Goal: Information Seeking & Learning: Get advice/opinions

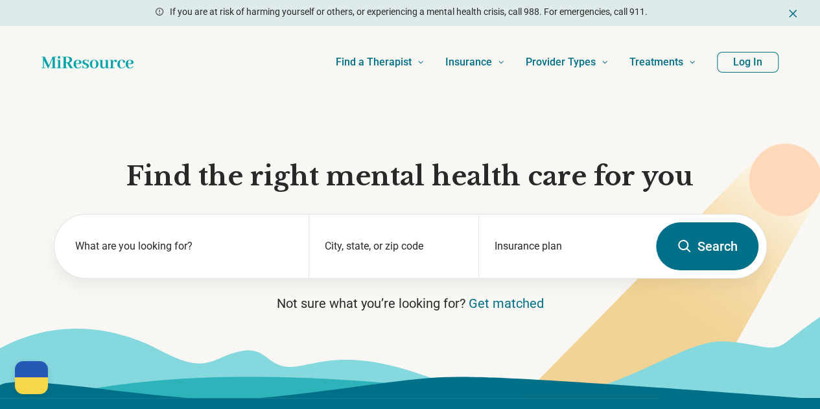
click at [748, 62] on button "Log In" at bounding box center [748, 62] width 62 height 21
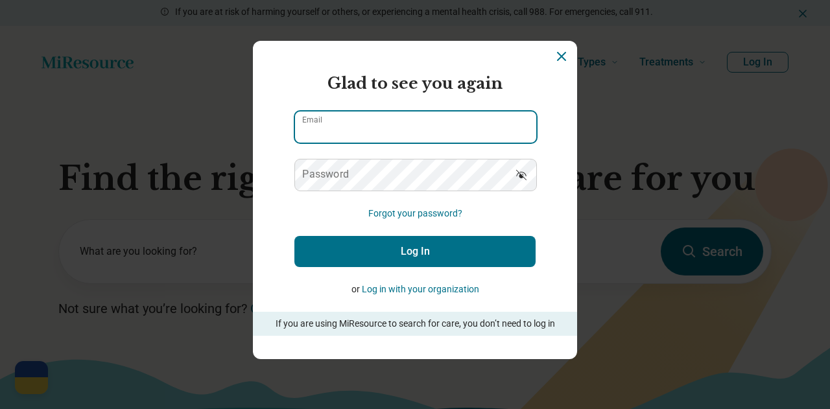
type input "**********"
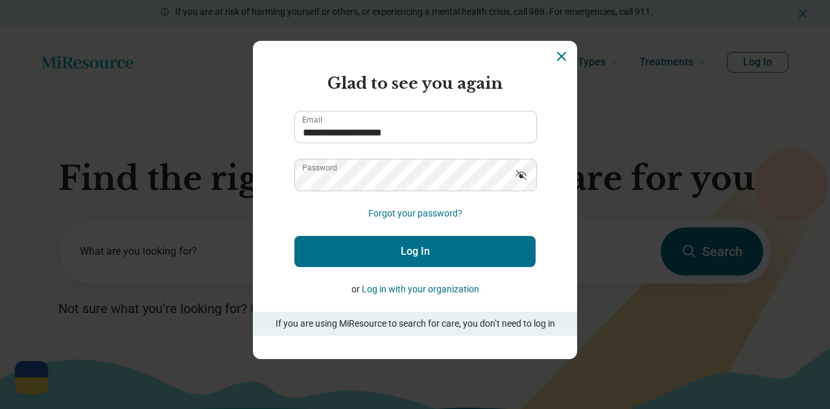
click at [366, 252] on button "Log In" at bounding box center [414, 251] width 241 height 31
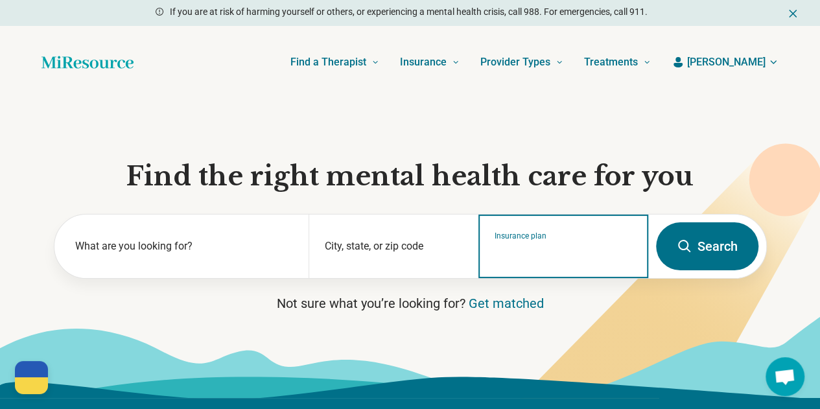
click at [561, 262] on input "Insurance plan" at bounding box center [564, 255] width 138 height 16
click at [512, 305] on div "DSHIP" at bounding box center [507, 307] width 56 height 26
type input "*****"
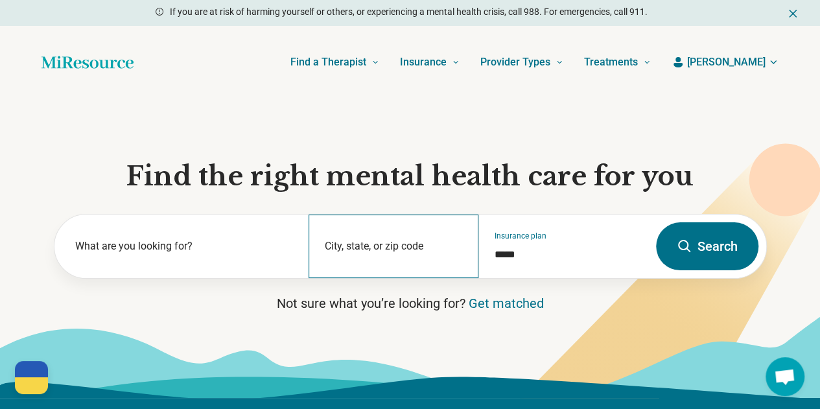
click at [394, 245] on div "City, state, or zip code" at bounding box center [394, 247] width 170 height 64
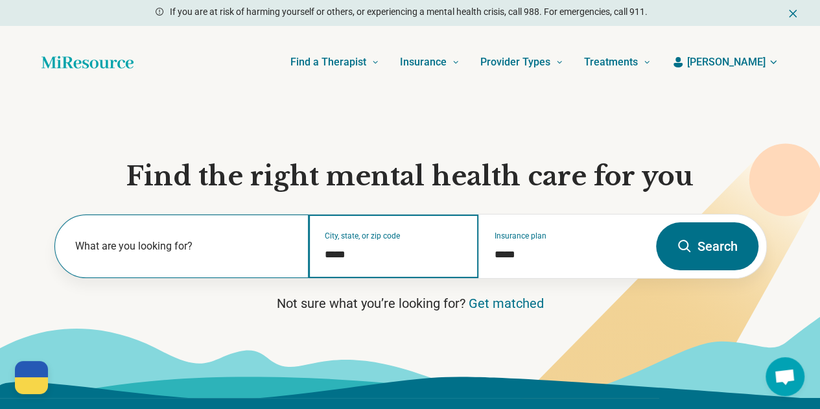
type input "*****"
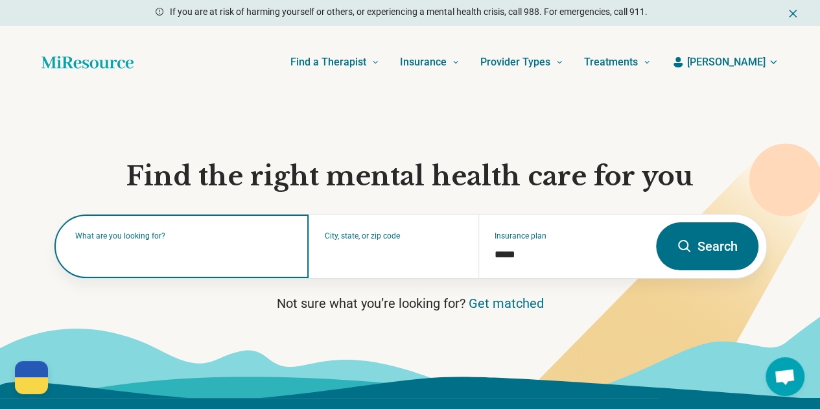
click at [231, 266] on div "What are you looking for?" at bounding box center [181, 247] width 255 height 64
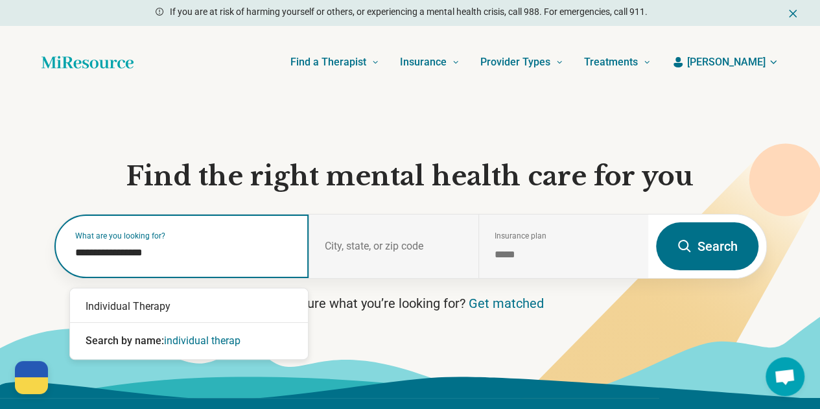
type input "**********"
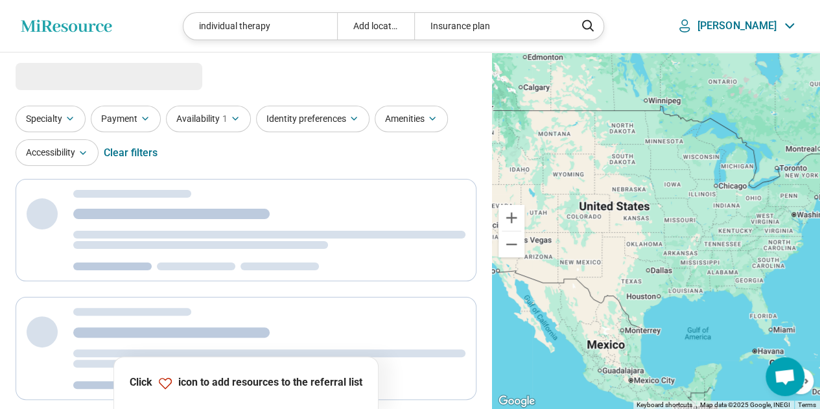
select select "***"
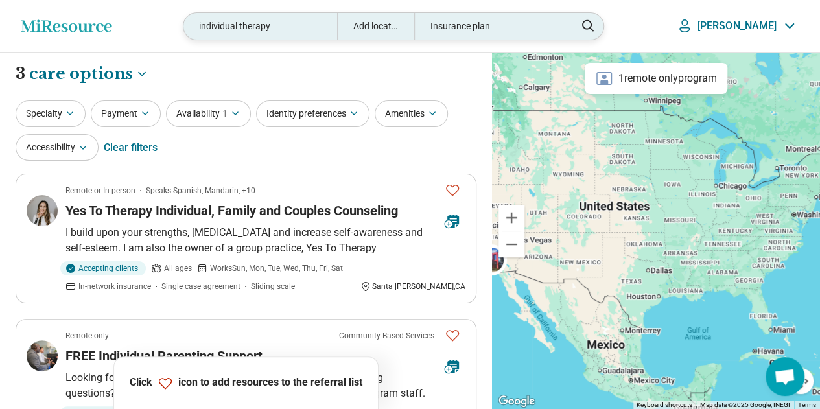
click at [399, 38] on div "Add location" at bounding box center [375, 26] width 77 height 27
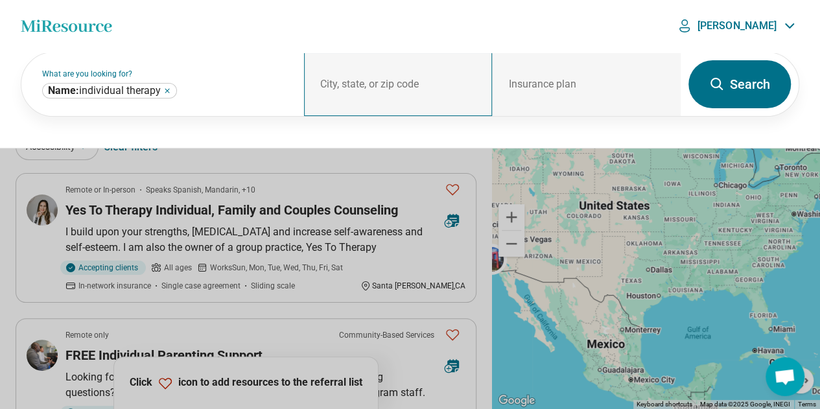
click at [377, 83] on div "City, state, or zip code" at bounding box center [398, 85] width 189 height 64
click at [394, 77] on div "City, state, or zip code" at bounding box center [398, 85] width 189 height 64
click at [419, 106] on div "City, state, or zip code" at bounding box center [398, 85] width 189 height 64
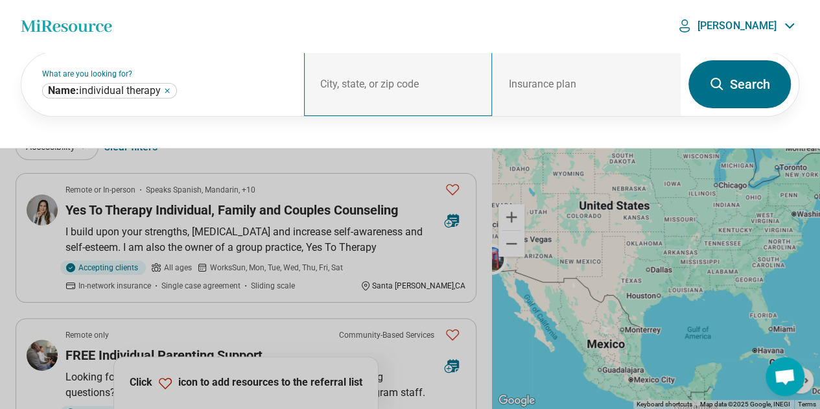
click at [390, 71] on div "City, state, or zip code" at bounding box center [398, 85] width 189 height 64
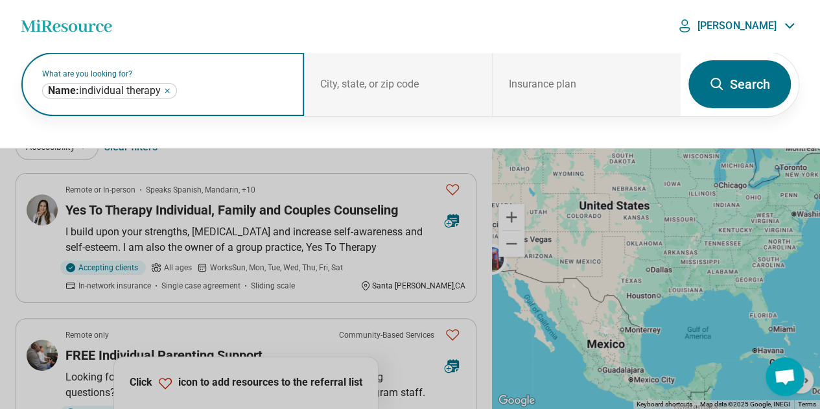
click at [170, 90] on icon "Remove" at bounding box center [167, 91] width 8 height 8
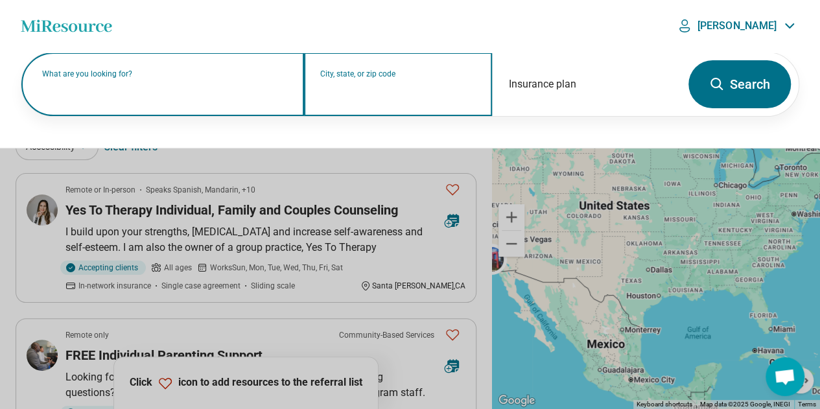
click at [385, 91] on input "City, state, or zip code" at bounding box center [398, 93] width 157 height 16
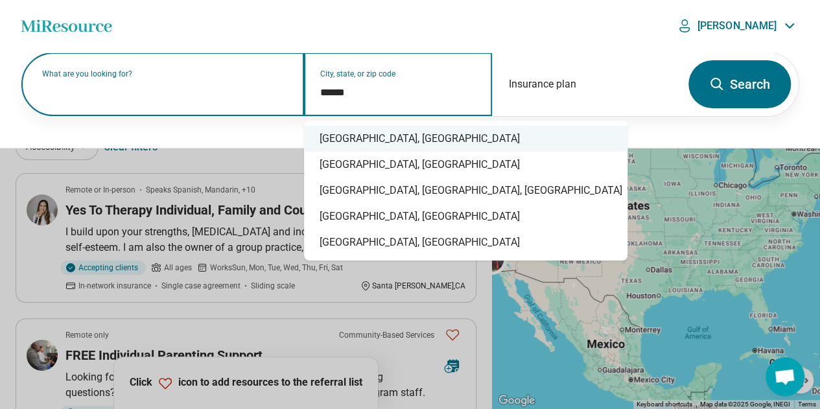
click at [377, 143] on div "Durham, NC" at bounding box center [466, 139] width 324 height 26
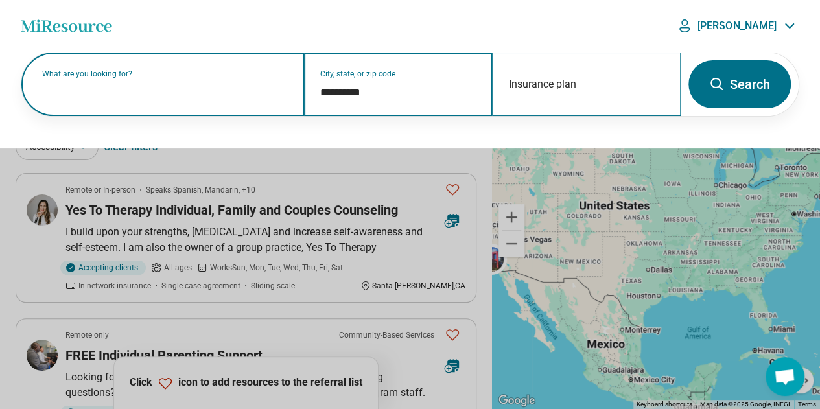
type input "**********"
click at [623, 76] on div "Insurance plan" at bounding box center [586, 85] width 189 height 64
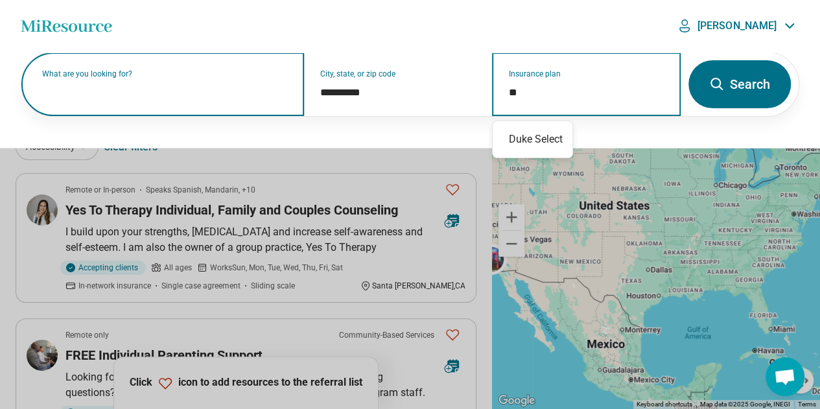
type input "*"
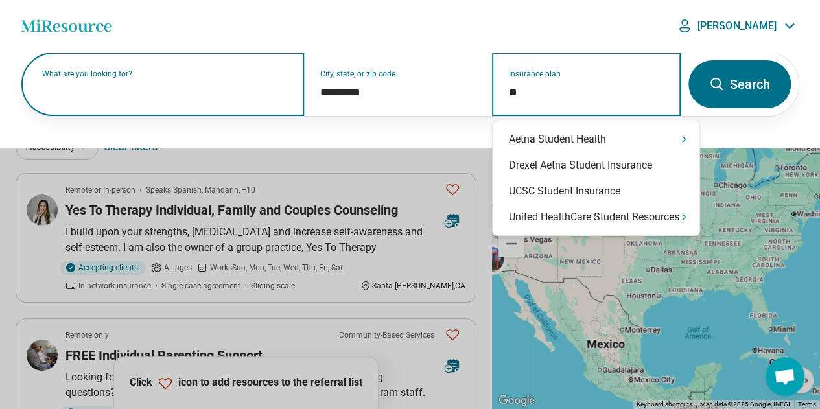
type input "*"
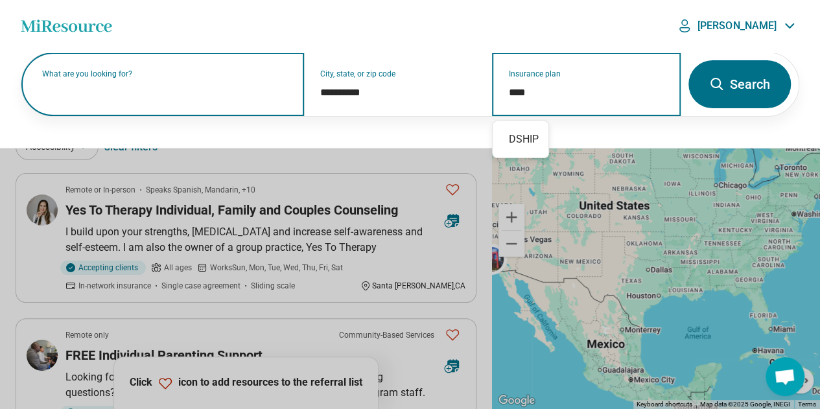
type input "*****"
click at [523, 140] on div "DSHIP" at bounding box center [521, 139] width 56 height 26
drag, startPoint x: 561, startPoint y: 88, endPoint x: 481, endPoint y: 85, distance: 80.5
click at [481, 85] on div "**********" at bounding box center [351, 85] width 660 height 64
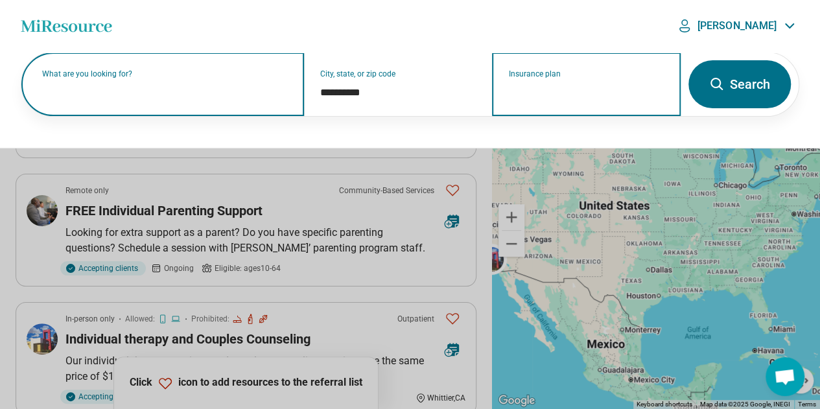
scroll to position [143, 0]
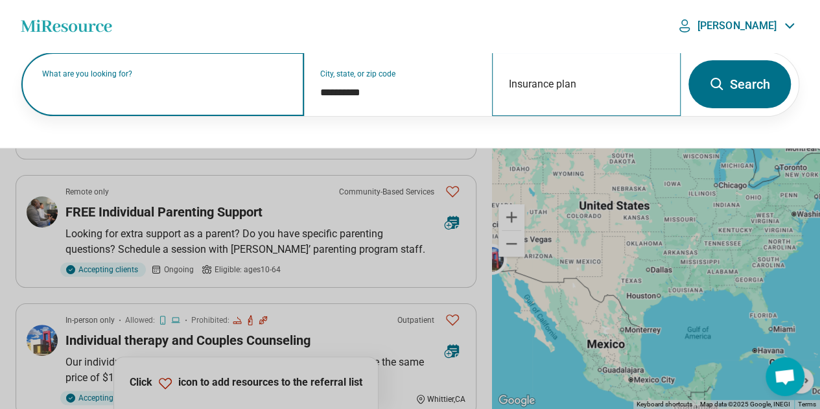
click at [571, 111] on div "Insurance plan" at bounding box center [586, 85] width 189 height 64
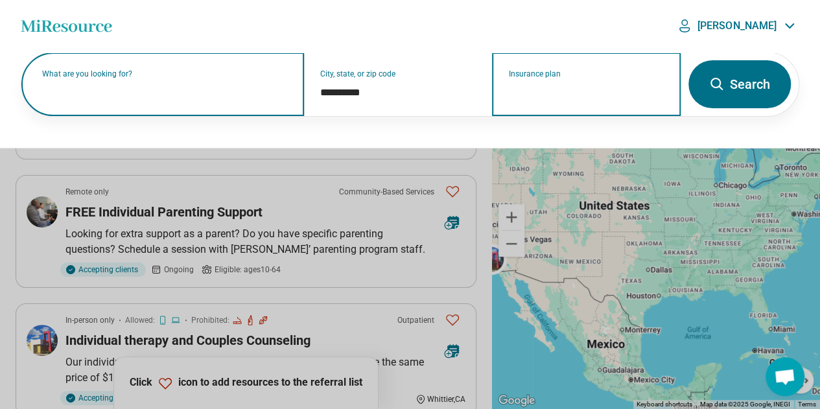
click at [565, 85] on input "Insurance plan" at bounding box center [586, 93] width 157 height 16
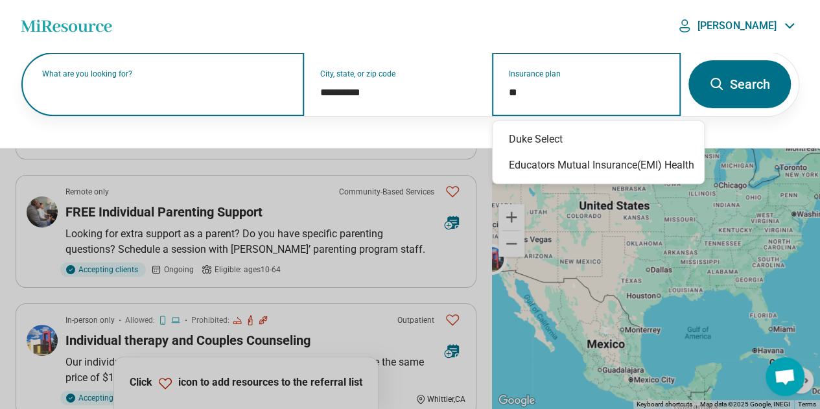
type input "*"
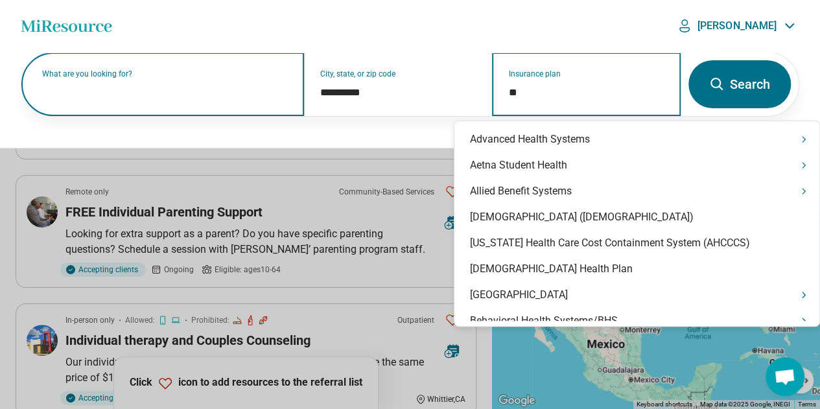
type input "*"
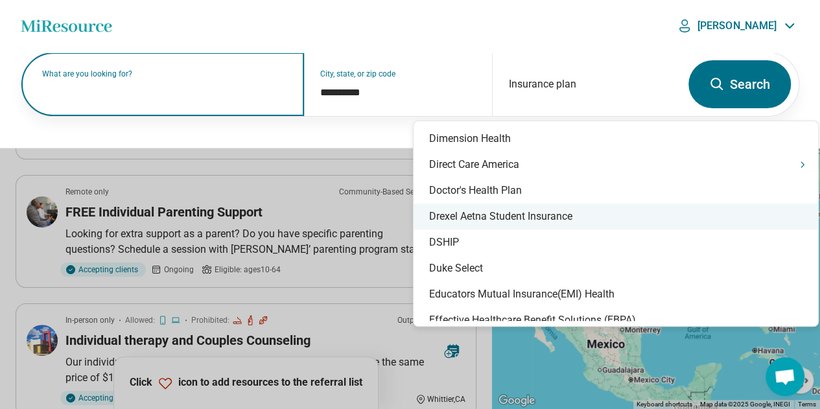
scroll to position [4291, 0]
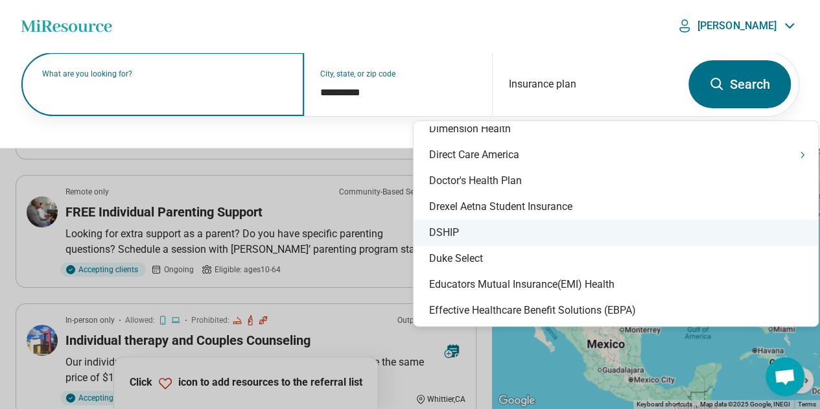
click at [604, 239] on div "DSHIP" at bounding box center [616, 233] width 405 height 26
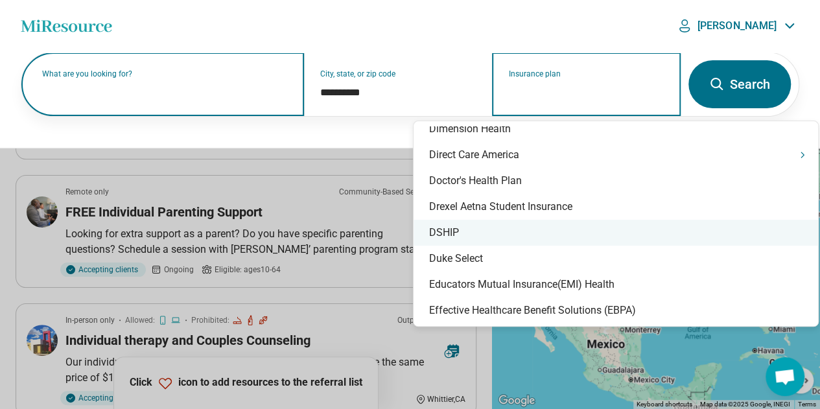
type input "*****"
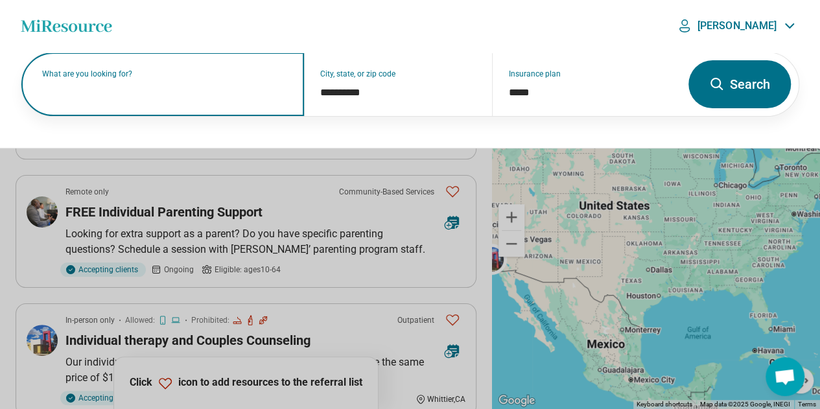
click at [182, 78] on label "What are you looking for?" at bounding box center [165, 74] width 246 height 8
click at [741, 95] on button "Search" at bounding box center [740, 84] width 102 height 48
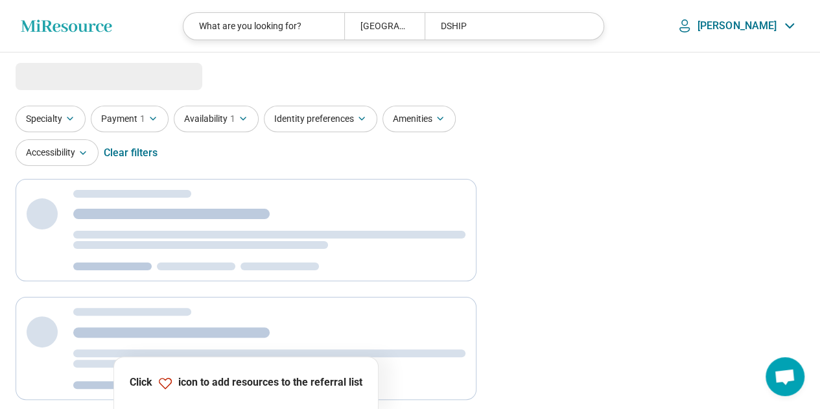
scroll to position [0, 0]
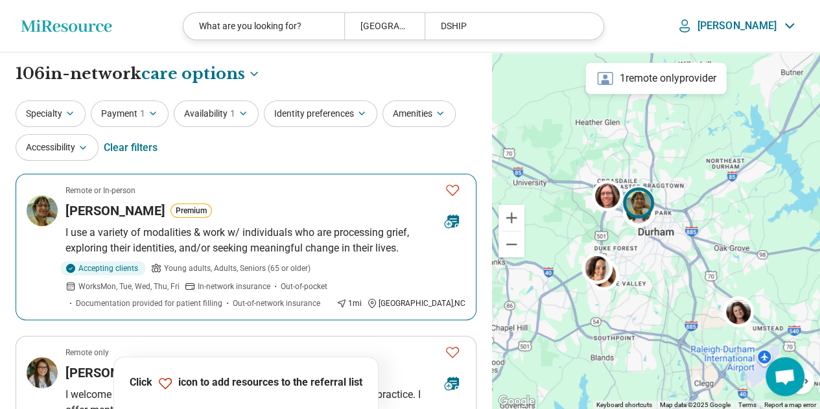
scroll to position [1, 0]
click at [324, 228] on p "I use a variety of modalities & work w/ individuals who are processing grief, e…" at bounding box center [266, 239] width 400 height 31
click at [453, 219] on icon at bounding box center [453, 220] width 12 height 13
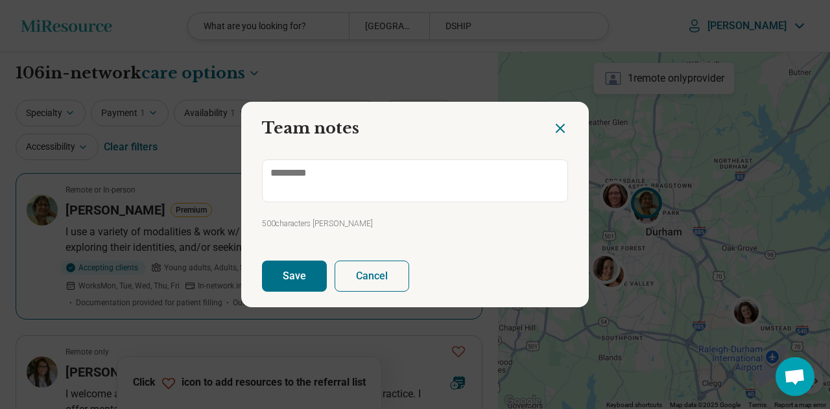
click at [564, 129] on div at bounding box center [571, 123] width 36 height 43
click at [556, 125] on icon "Close dialog" at bounding box center [560, 129] width 8 height 8
type textarea "*"
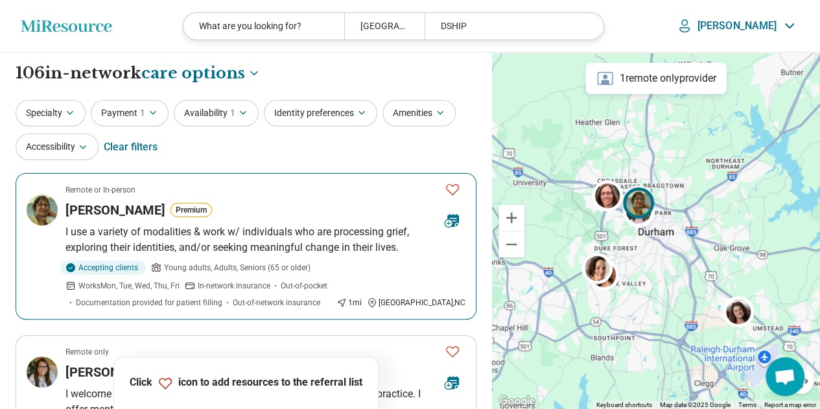
click at [454, 193] on icon "Favorite" at bounding box center [452, 189] width 13 height 11
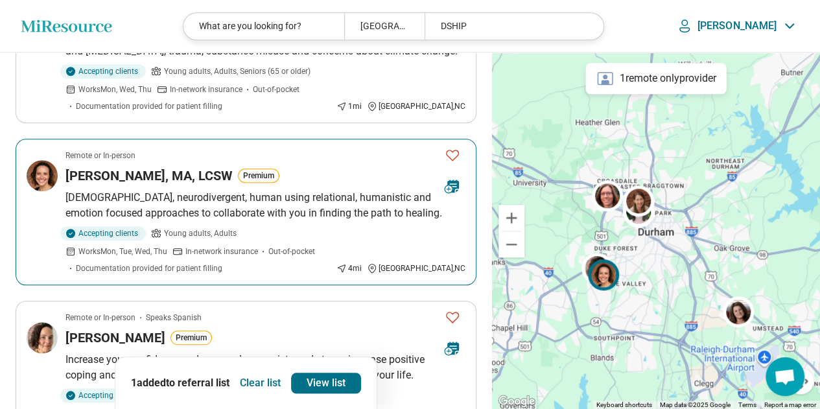
scroll to position [505, 0]
click at [451, 152] on icon "Favorite" at bounding box center [453, 155] width 16 height 16
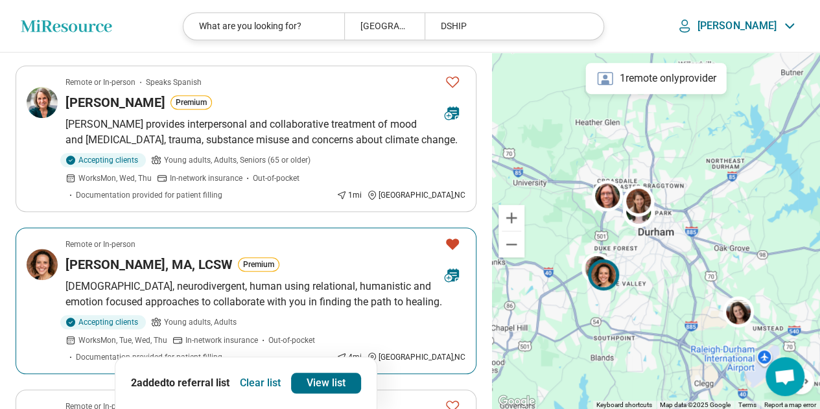
scroll to position [394, 0]
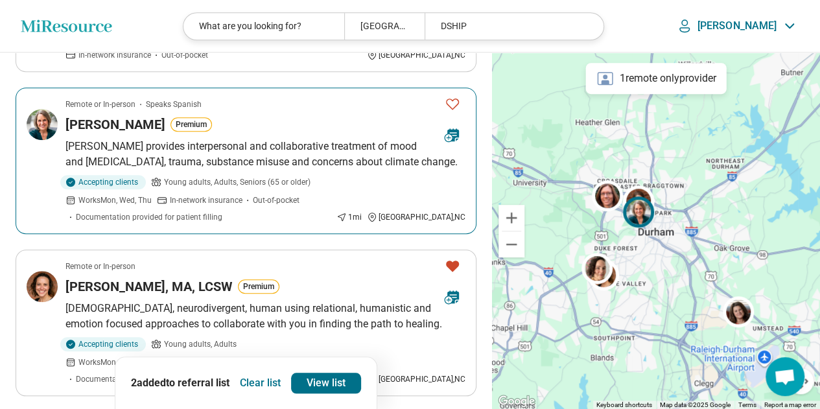
click at [456, 99] on icon "Favorite" at bounding box center [452, 104] width 13 height 11
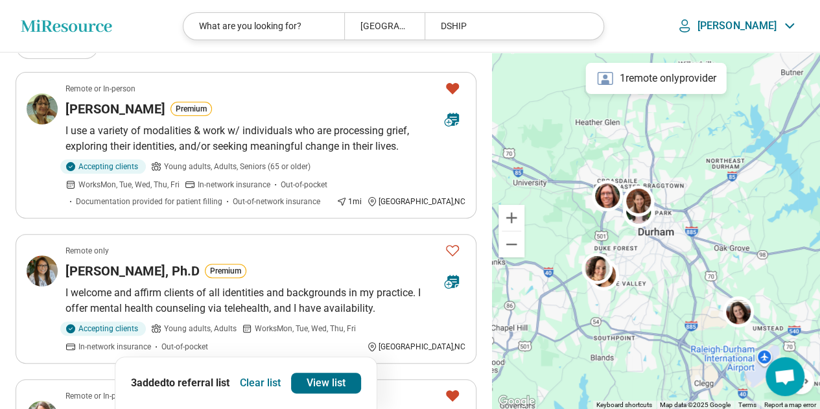
scroll to position [0, 0]
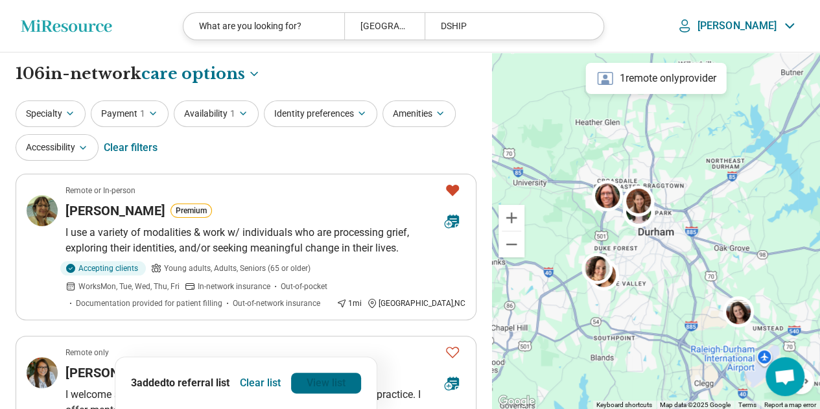
click at [322, 378] on link "View list" at bounding box center [326, 383] width 70 height 21
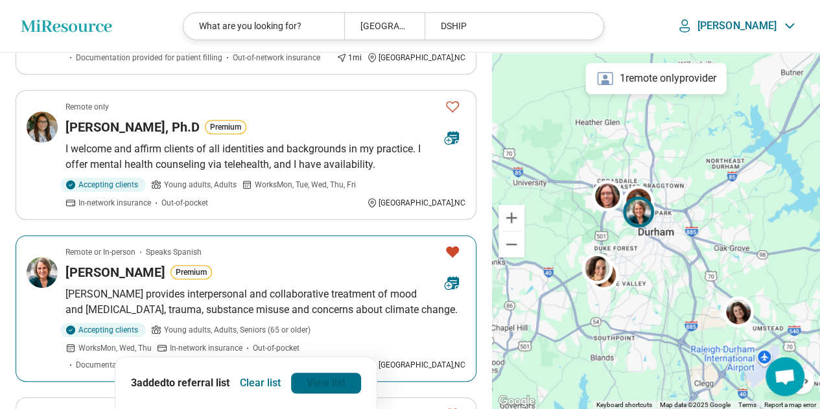
scroll to position [244, 0]
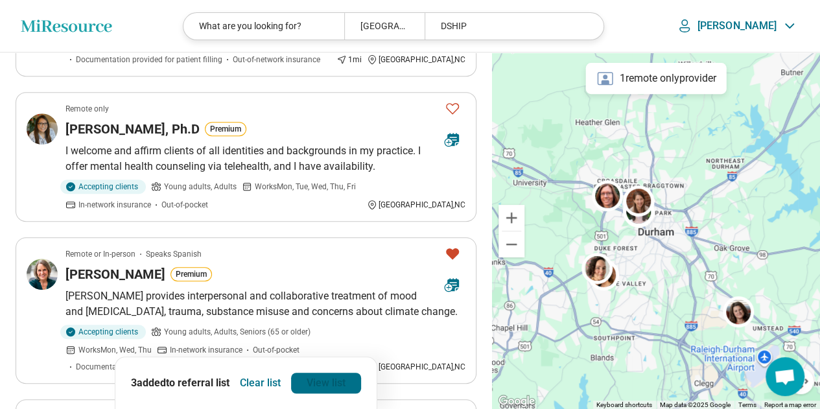
click at [322, 387] on link "View list" at bounding box center [326, 383] width 70 height 21
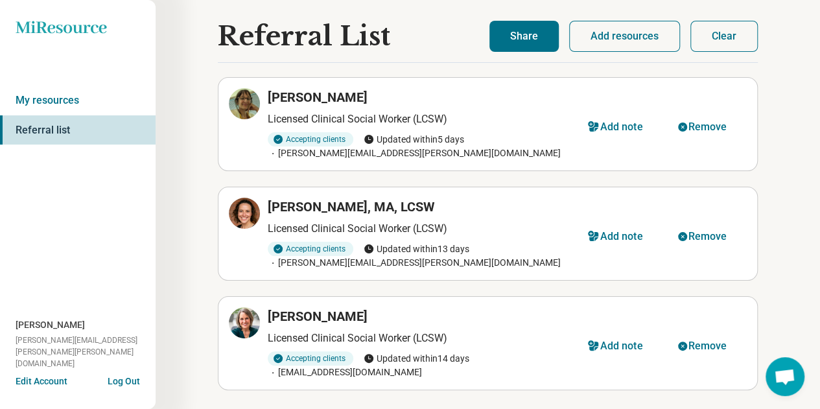
click at [507, 34] on button "Share" at bounding box center [524, 36] width 69 height 31
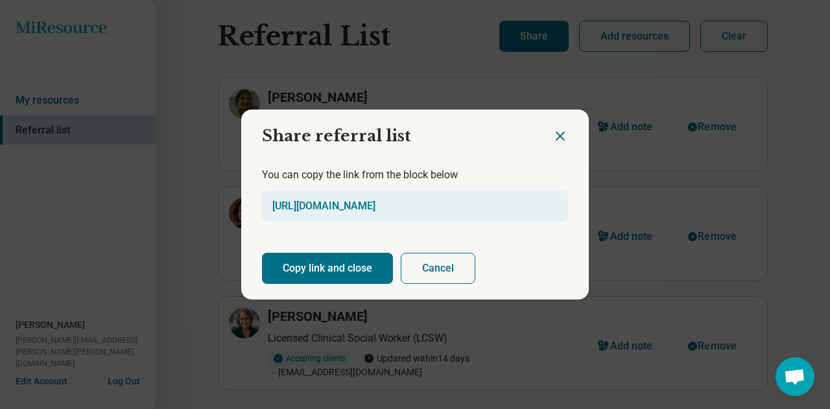
click at [318, 271] on button "Copy link and close" at bounding box center [327, 268] width 131 height 31
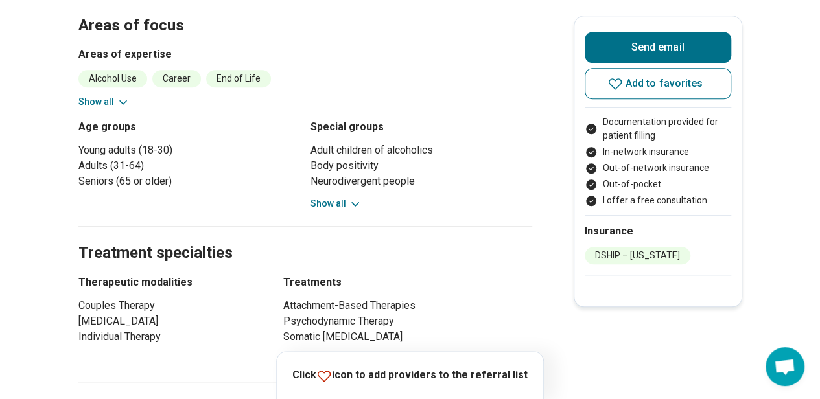
scroll to position [541, 0]
click at [106, 96] on button "Show all" at bounding box center [103, 102] width 51 height 14
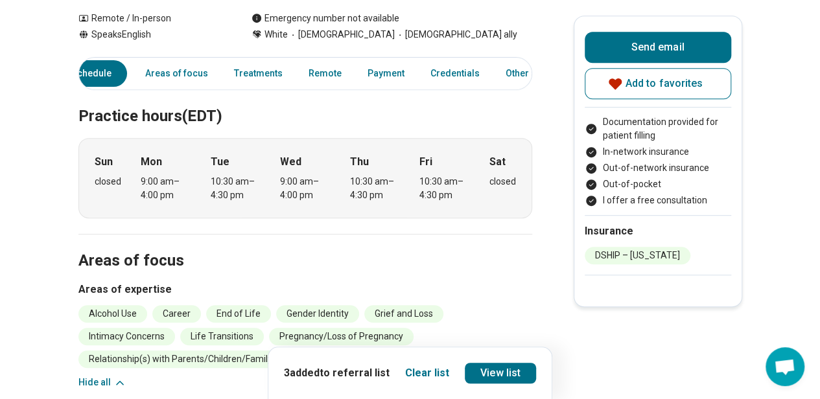
scroll to position [298, 0]
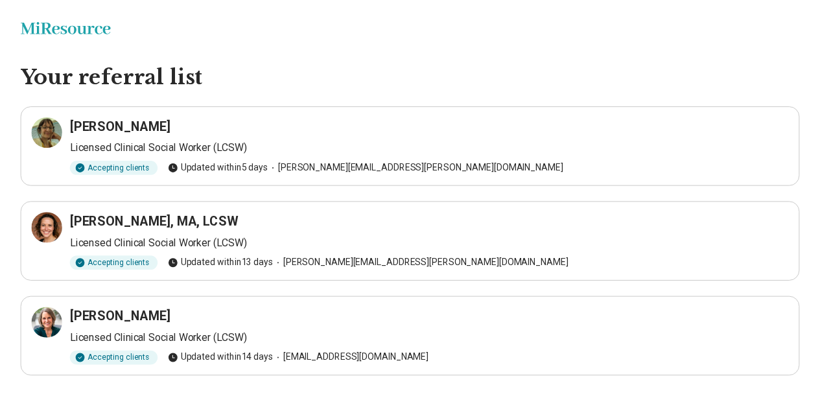
scroll to position [18, 0]
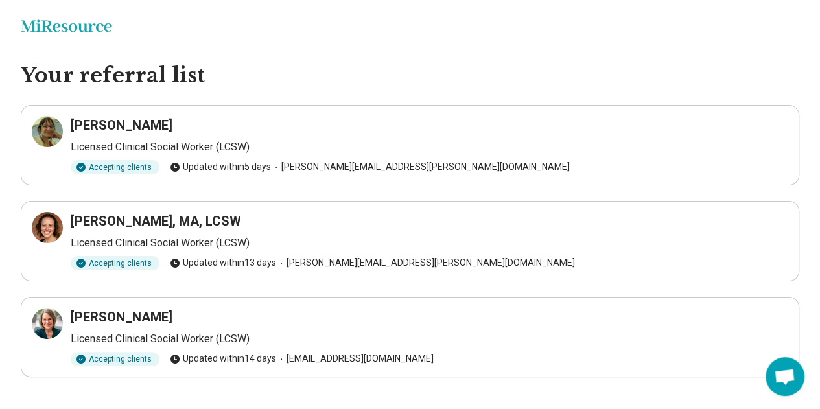
scroll to position [18, 0]
